Goal: Task Accomplishment & Management: Use online tool/utility

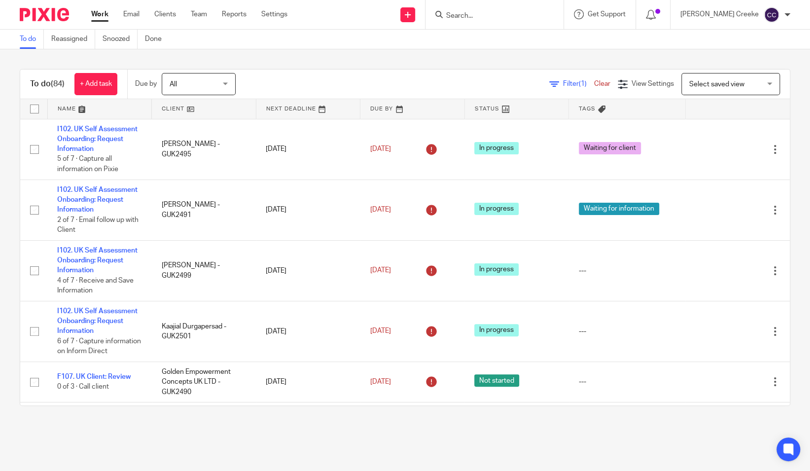
click at [713, 79] on span "Select saved view" at bounding box center [725, 83] width 72 height 21
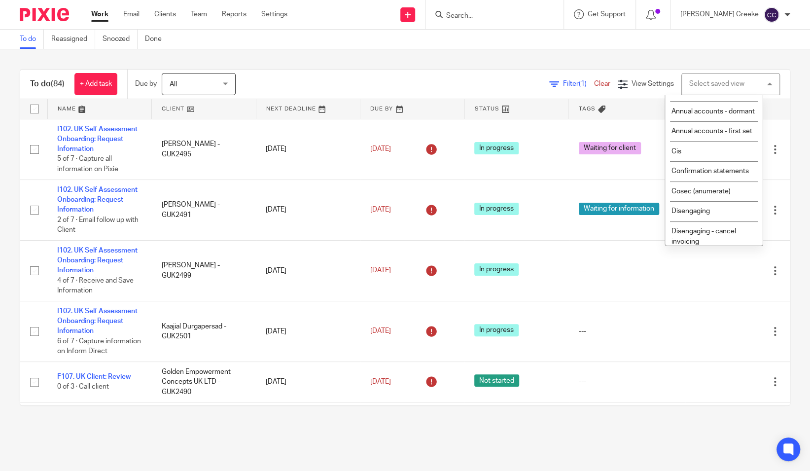
scroll to position [109, 0]
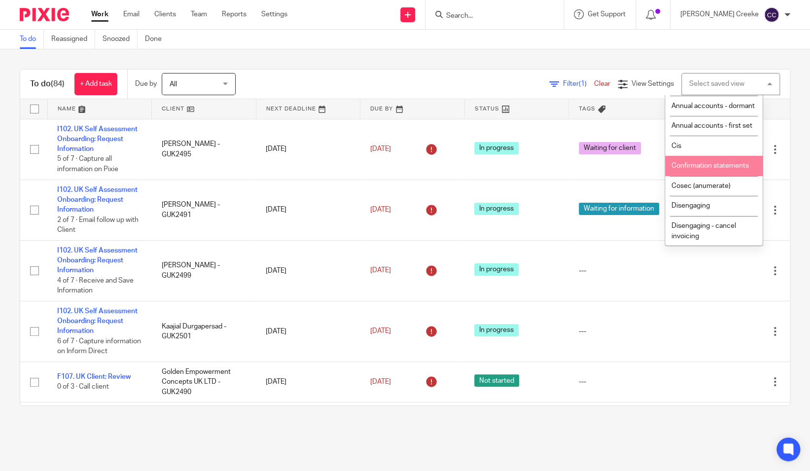
click at [713, 176] on li "Confirmation statements" at bounding box center [714, 166] width 98 height 20
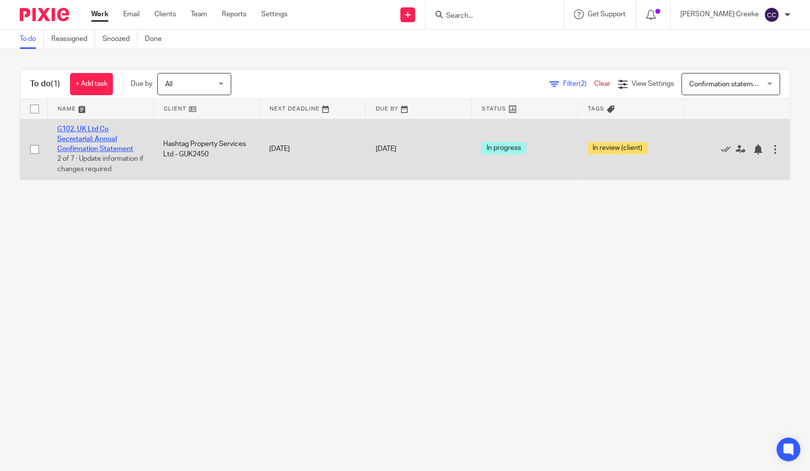
click at [99, 139] on link "G102. UK Ltd Co Secretarial: Annual Confirmation Statement" at bounding box center [95, 139] width 76 height 27
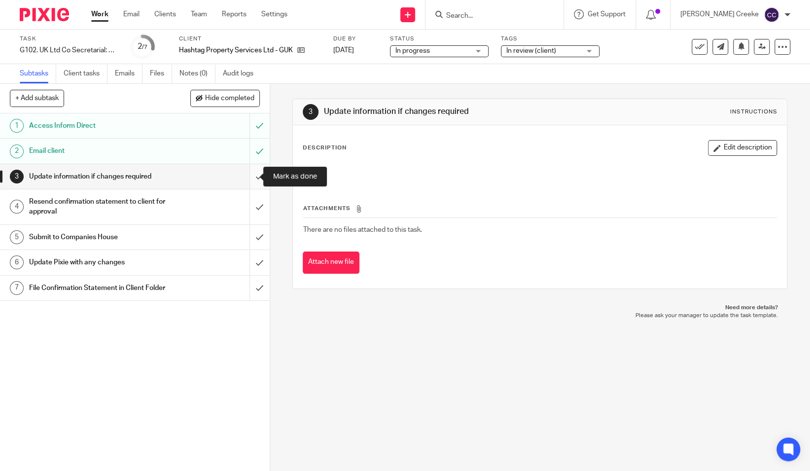
click at [251, 174] on input "submit" at bounding box center [135, 176] width 270 height 25
click at [252, 198] on input "submit" at bounding box center [135, 206] width 270 height 35
click at [245, 232] on input "submit" at bounding box center [135, 237] width 270 height 25
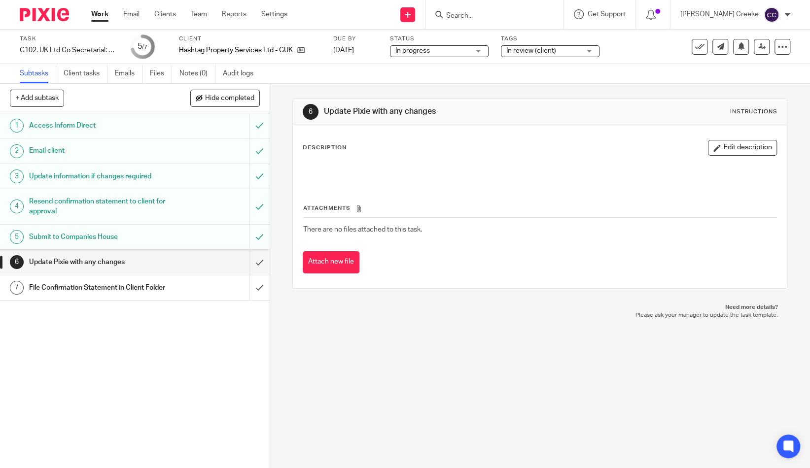
click at [98, 16] on link "Work" at bounding box center [99, 14] width 17 height 10
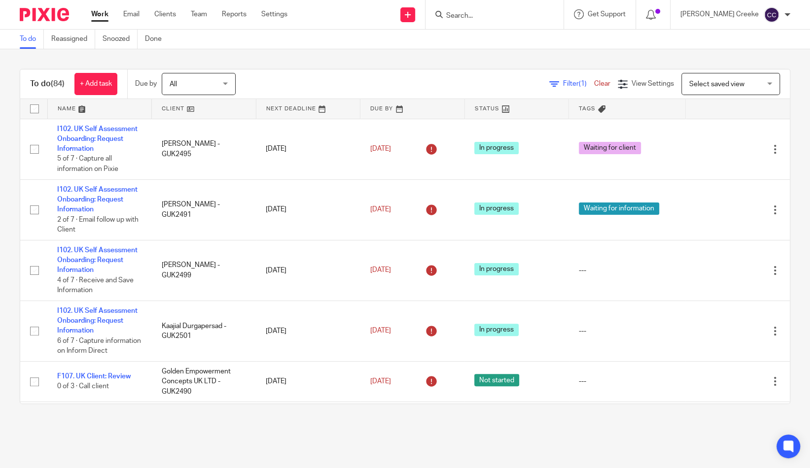
click at [717, 84] on span "Select saved view" at bounding box center [716, 84] width 55 height 7
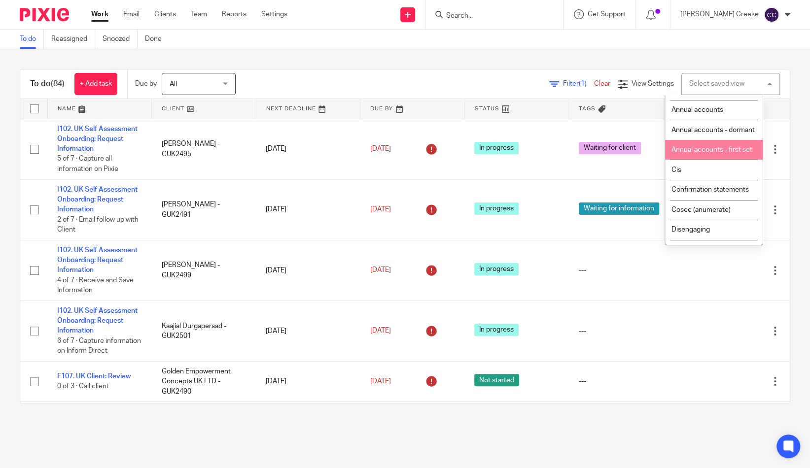
scroll to position [109, 0]
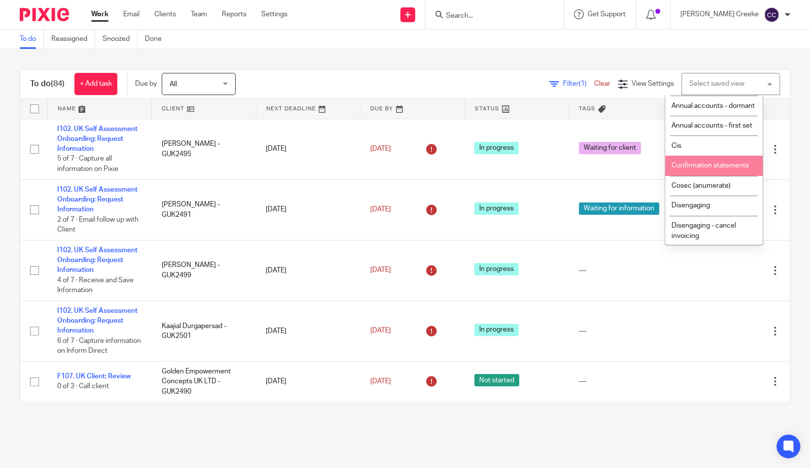
click at [705, 169] on span "Confirmation statements" at bounding box center [709, 165] width 77 height 7
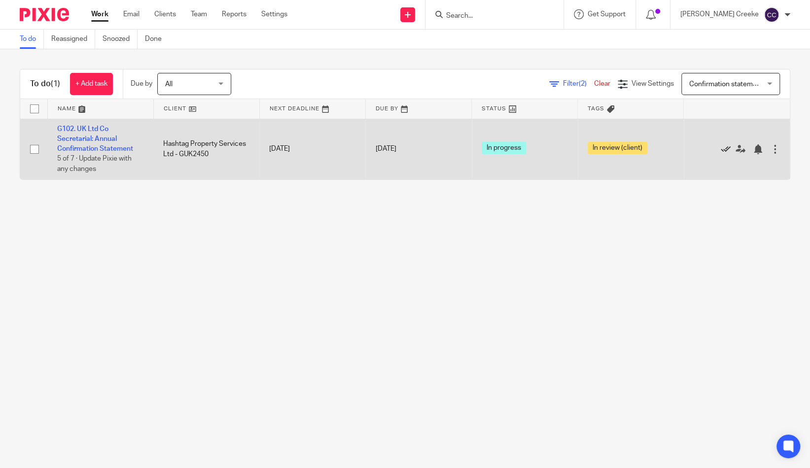
click at [720, 151] on icon at bounding box center [725, 149] width 10 height 10
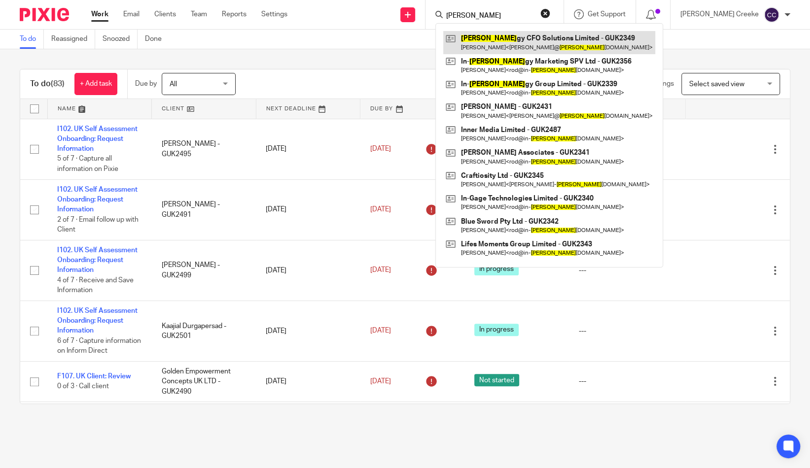
type input "syner"
click at [519, 41] on link at bounding box center [549, 42] width 212 height 23
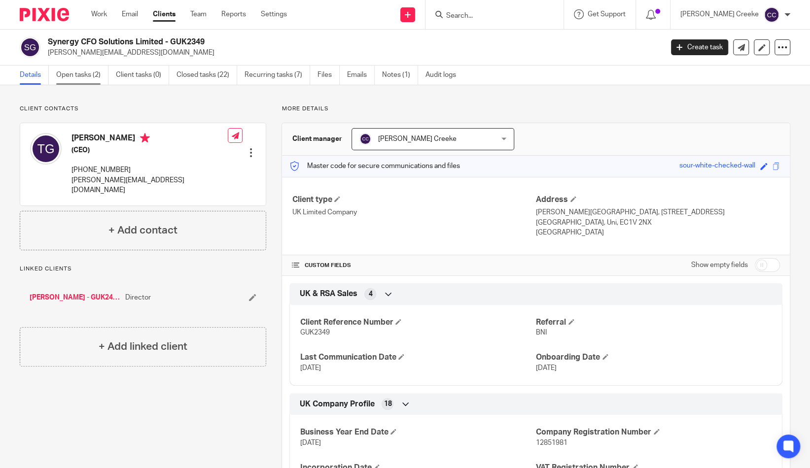
click at [86, 70] on link "Open tasks (2)" at bounding box center [82, 75] width 52 height 19
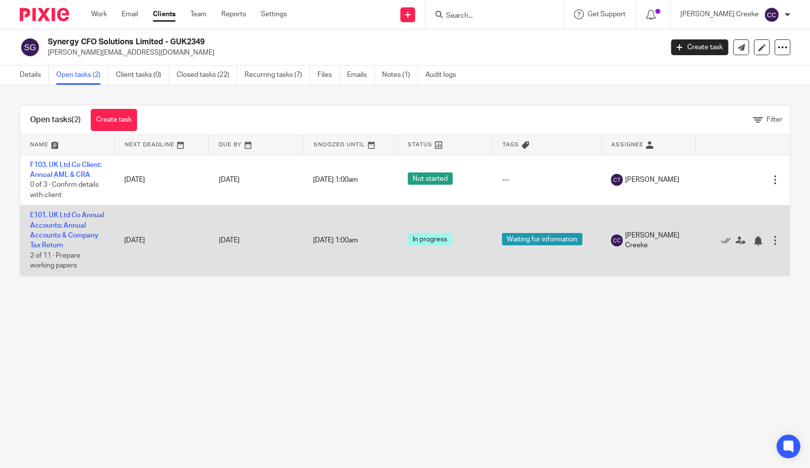
click at [74, 239] on td "E101. UK Ltd Co Annual Accounts: Annual Accounts & Company Tax Return 2 of 11 ·…" at bounding box center [67, 240] width 94 height 70
click at [58, 233] on link "E101. UK Ltd Co Annual Accounts: Annual Accounts & Company Tax Return" at bounding box center [67, 230] width 74 height 37
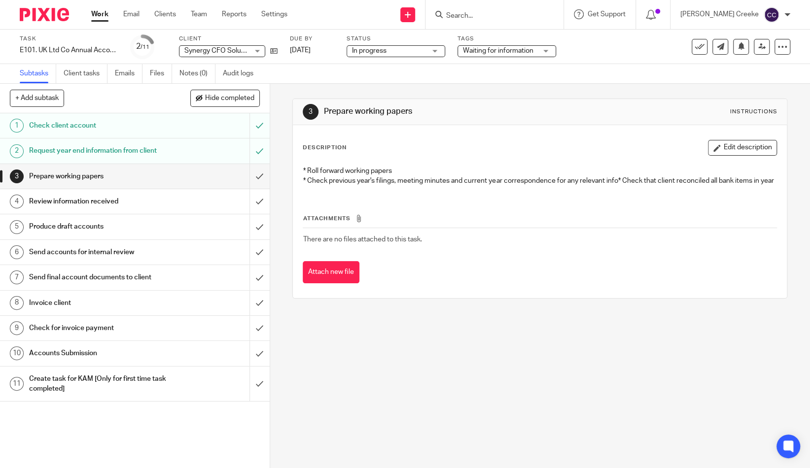
click at [493, 54] on div "Waiting for information" at bounding box center [506, 51] width 99 height 12
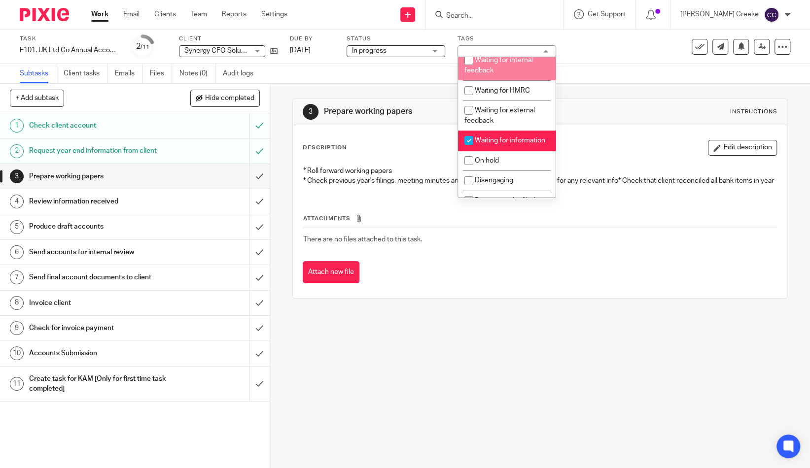
scroll to position [164, 0]
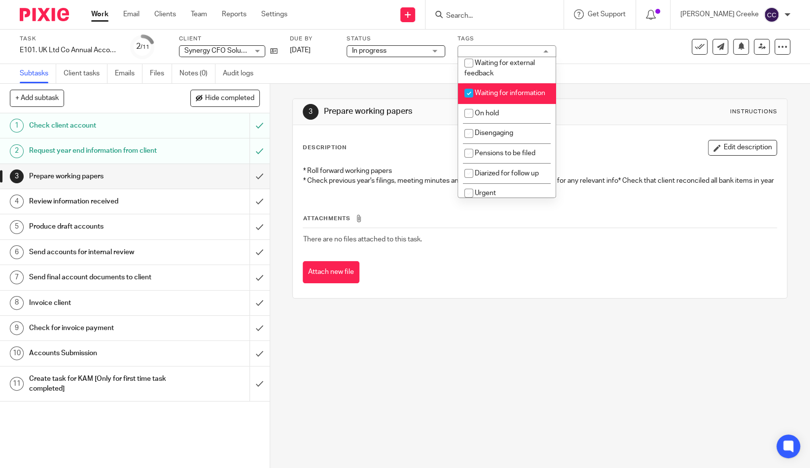
click at [503, 103] on li "Waiting for information" at bounding box center [507, 93] width 98 height 20
checkbox input "false"
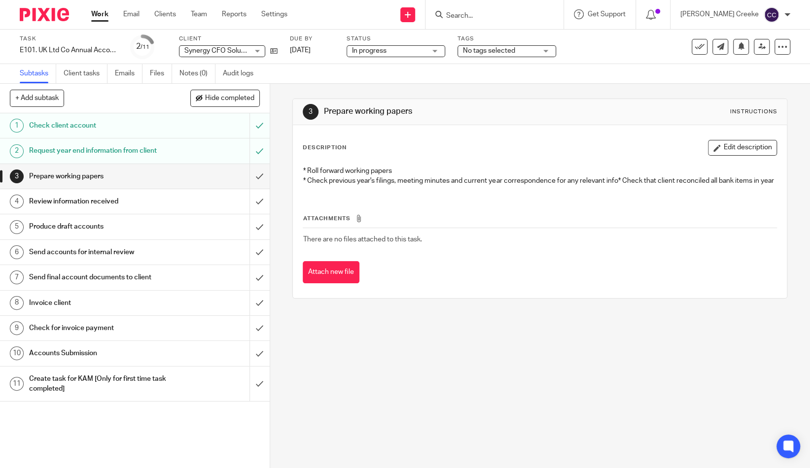
click at [523, 283] on div "Attach new file" at bounding box center [540, 272] width 474 height 22
click at [520, 47] on span "No tags selected" at bounding box center [500, 51] width 74 height 10
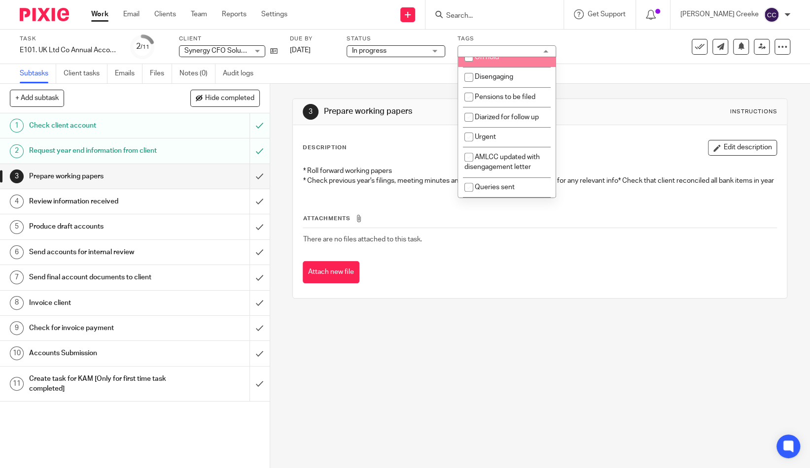
scroll to position [242, 0]
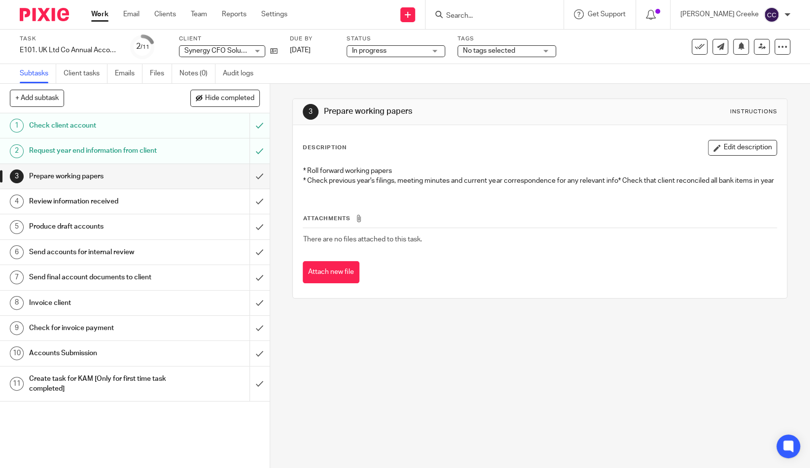
click at [506, 298] on div "Description Edit description * Roll forward working papers * Check previous yea…" at bounding box center [540, 211] width 494 height 173
click at [272, 52] on icon at bounding box center [273, 50] width 7 height 7
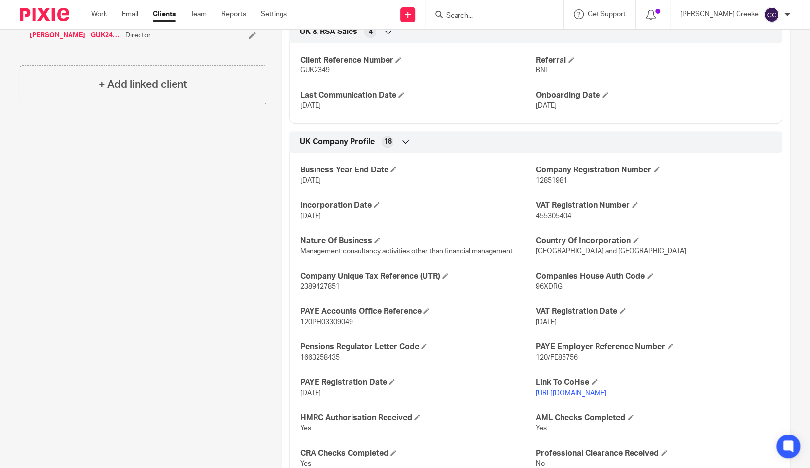
scroll to position [328, 0]
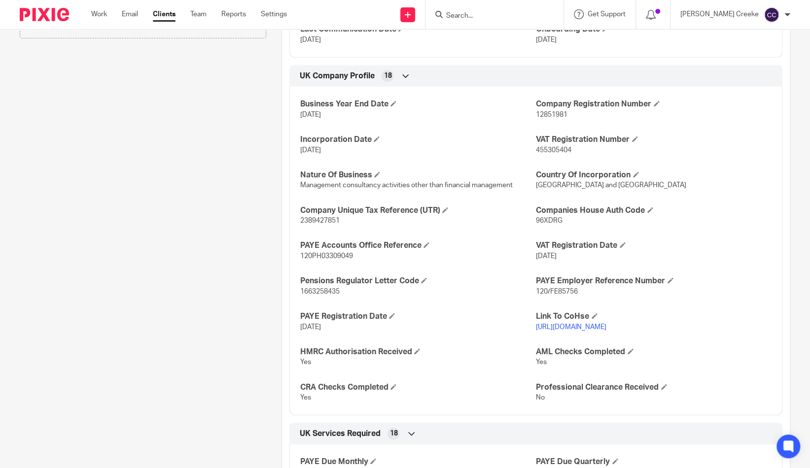
click at [614, 330] on p "[URL][DOMAIN_NAME]" at bounding box center [654, 327] width 236 height 10
click at [597, 328] on link "[URL][DOMAIN_NAME]" at bounding box center [571, 327] width 70 height 7
